Goal: Task Accomplishment & Management: Use online tool/utility

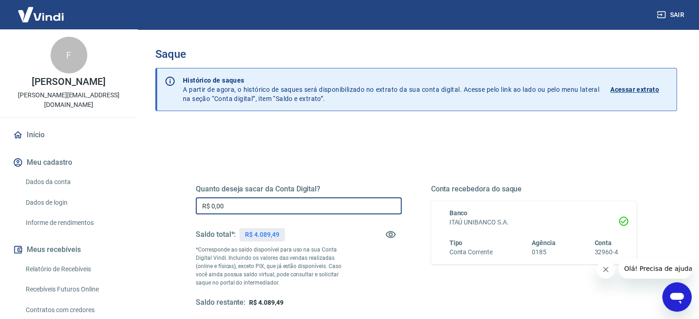
click at [268, 209] on input "R$ 0,00" at bounding box center [299, 206] width 206 height 17
